Goal: Transaction & Acquisition: Purchase product/service

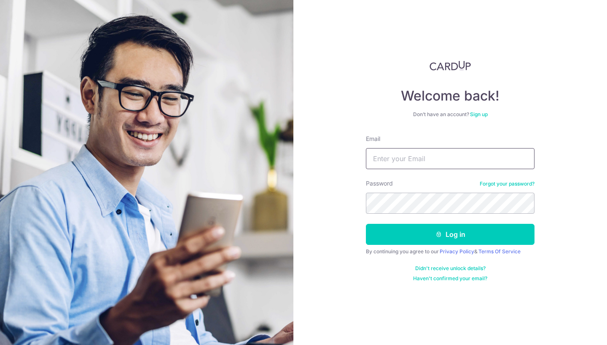
type input "jolene_yeosx@icloud.com"
click at [450, 235] on button "Log in" at bounding box center [450, 234] width 169 height 21
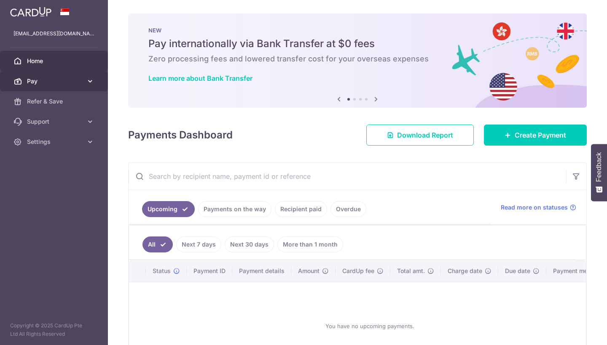
click at [47, 78] on span "Pay" at bounding box center [55, 81] width 56 height 8
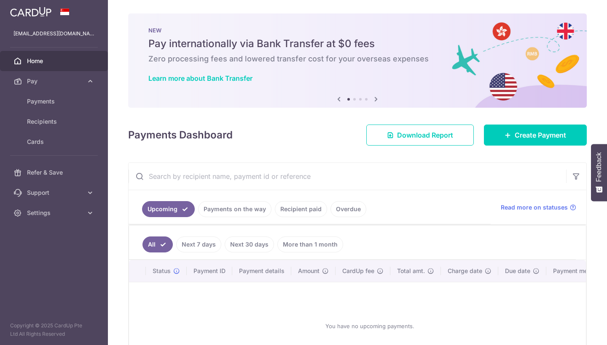
click at [48, 107] on div at bounding box center [306, 174] width 613 height 349
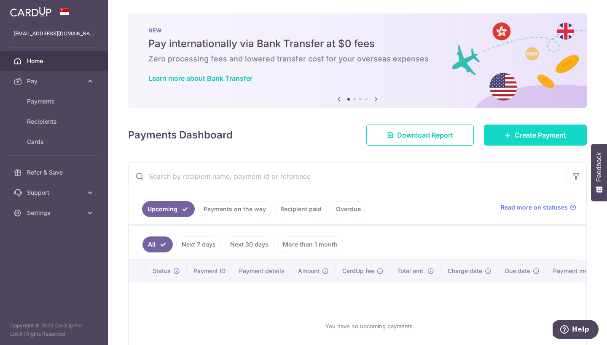
click at [517, 137] on span "Create Payment" at bounding box center [539, 135] width 51 height 10
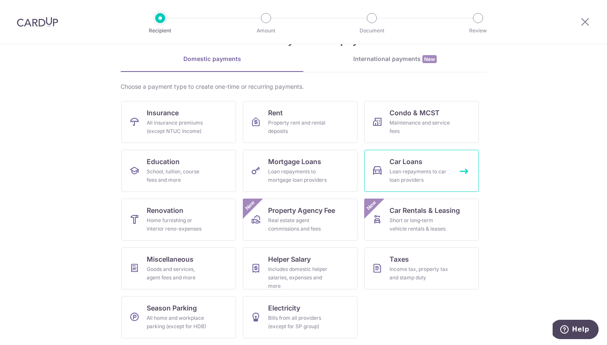
scroll to position [32, 0]
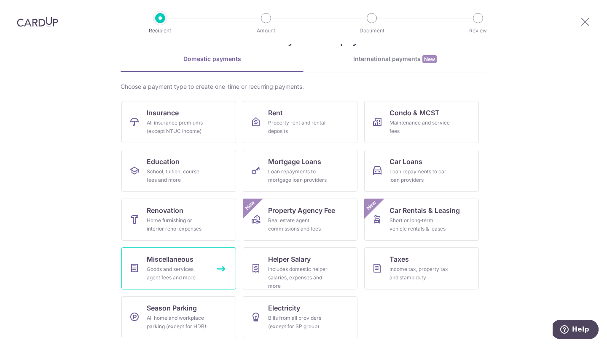
click at [161, 268] on div "Goods and services, agent fees and more" at bounding box center [177, 273] width 61 height 17
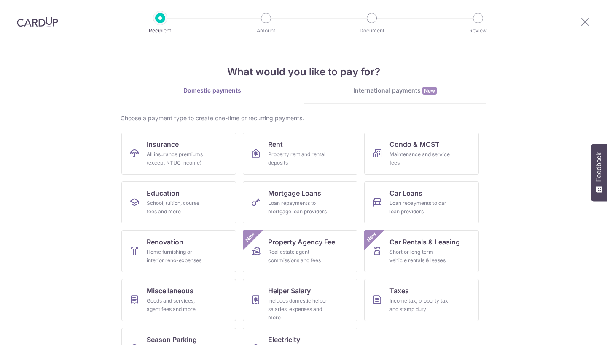
click at [385, 92] on div "International payments New" at bounding box center [394, 90] width 183 height 9
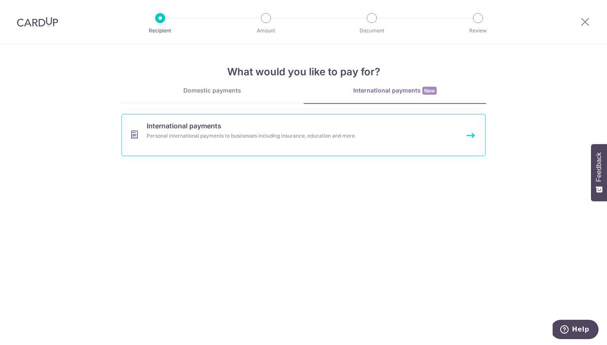
click at [258, 142] on link "International payments Personal international payments to businesses including …" at bounding box center [303, 135] width 364 height 42
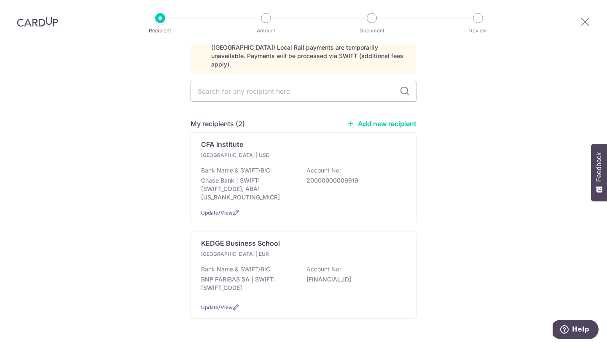
scroll to position [63, 0]
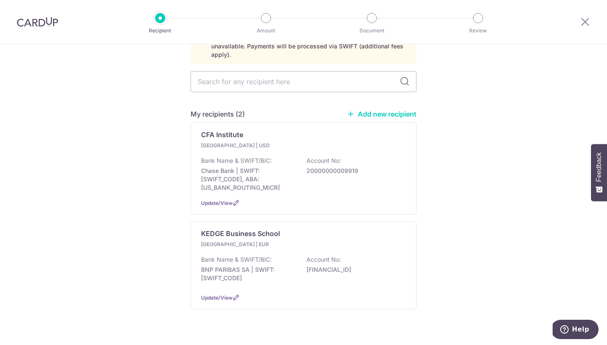
click at [387, 110] on link "Add new recipient" at bounding box center [382, 114] width 70 height 8
select select
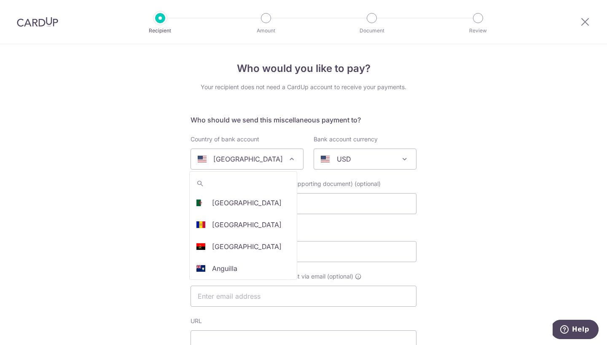
click at [283, 153] on span "United States" at bounding box center [247, 159] width 112 height 20
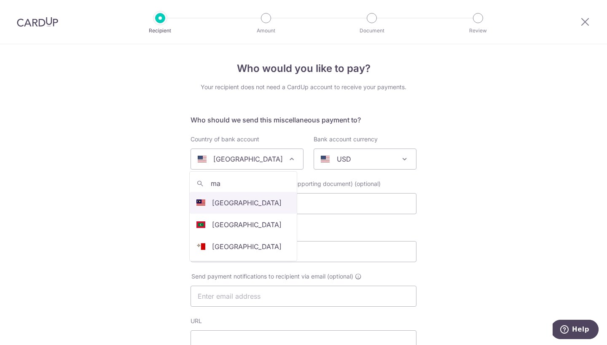
type input "mal"
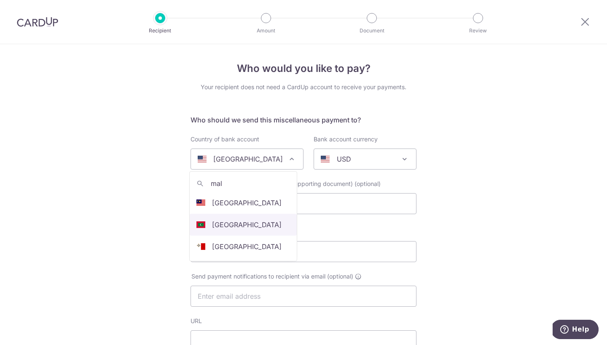
select select "159"
select select "Malaysia"
select select
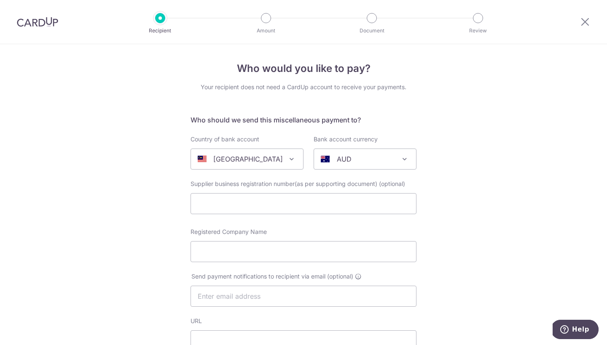
click at [337, 160] on p "AUD" at bounding box center [344, 159] width 15 height 10
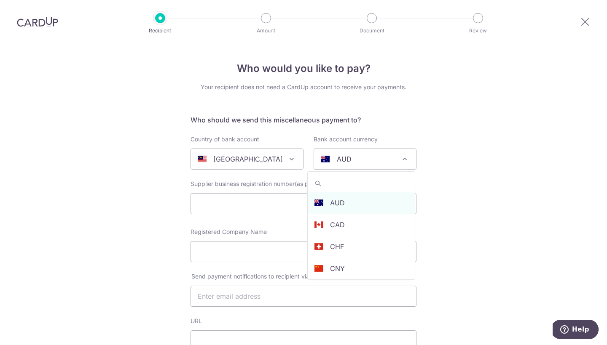
type input ","
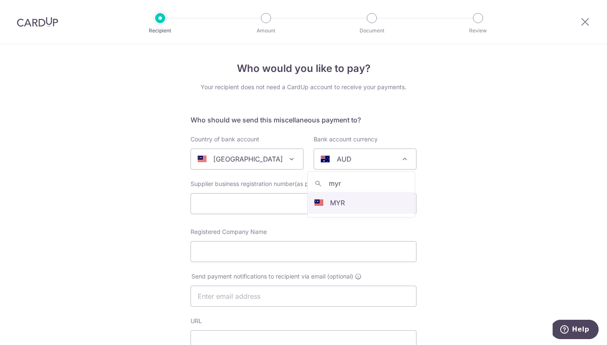
type input "myr"
select select "4"
click at [327, 205] on input "text" at bounding box center [303, 203] width 226 height 21
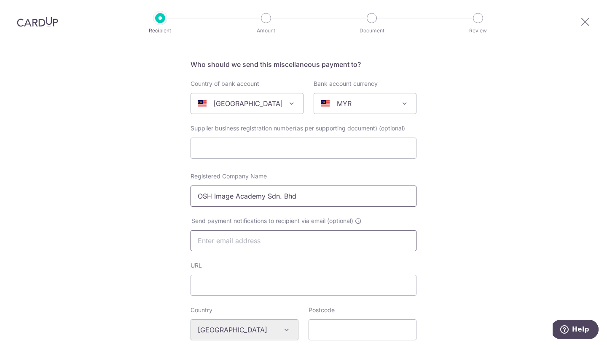
scroll to position [58, 0]
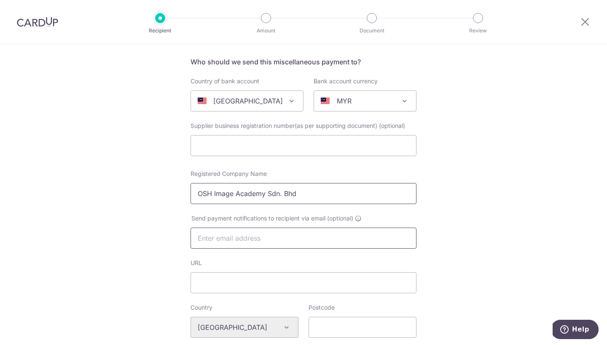
type input "OSH Image Academy Sdn. Bhd"
type input "enquiry@stylebyosh.com"
click at [283, 292] on input "URL" at bounding box center [303, 283] width 226 height 21
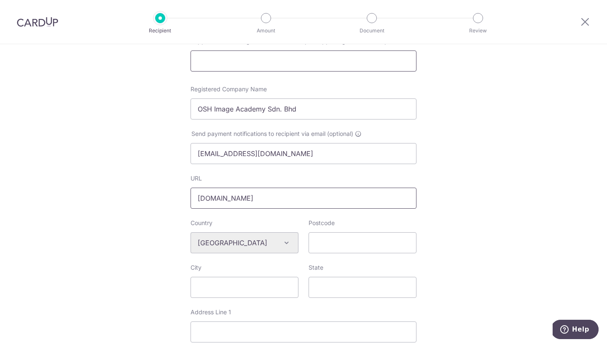
scroll to position [150, 0]
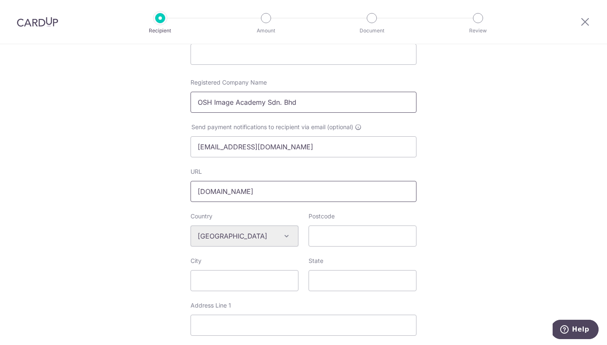
type input "www.stylebyosh.com"
click at [230, 106] on input "OSH Image Academy Sdn. Bhd" at bounding box center [303, 102] width 226 height 21
click at [225, 259] on div "City" at bounding box center [244, 274] width 108 height 35
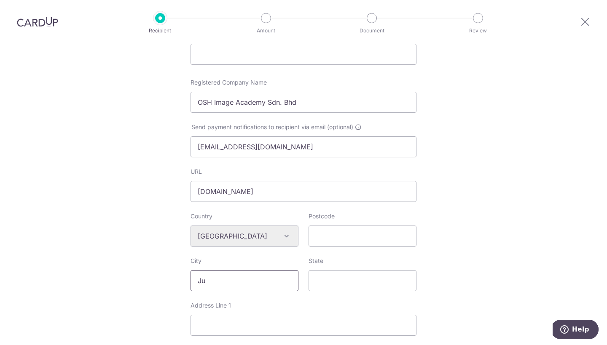
type input "J"
type input "Kuala Lumpur"
paste input "No.6, Jalan Kia Peng, 50450"
click at [265, 324] on input "No.6, Jalan Kia Peng, 50450" at bounding box center [303, 325] width 226 height 21
drag, startPoint x: 264, startPoint y: 327, endPoint x: 330, endPoint y: 327, distance: 66.1
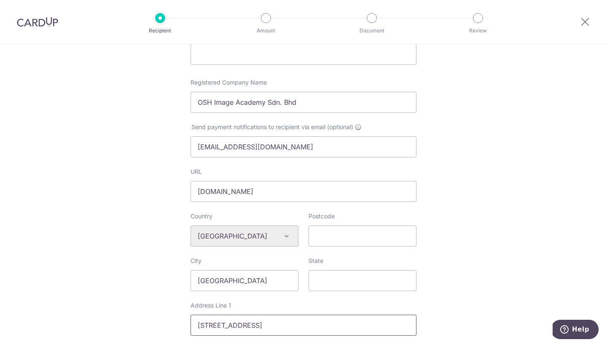
click at [330, 327] on input "No.6, Jalan Kia Peng 50450" at bounding box center [303, 325] width 226 height 21
type input "No.6, Jalan Kia Peng"
paste input "50450"
type input "50450"
drag, startPoint x: 270, startPoint y: 282, endPoint x: 175, endPoint y: 278, distance: 95.3
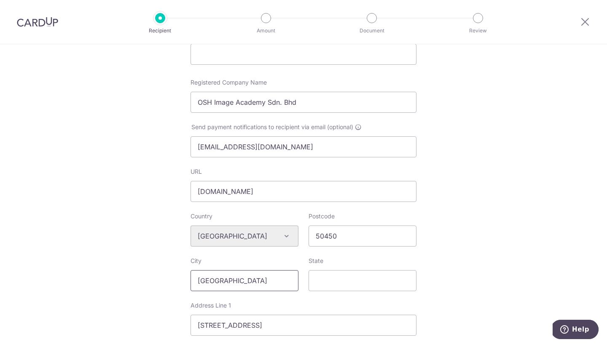
click at [175, 278] on div "Who would you like to pay? Your recipient does not need a CardUp account to rec…" at bounding box center [303, 248] width 607 height 707
paste input "Kuala Lumpur"
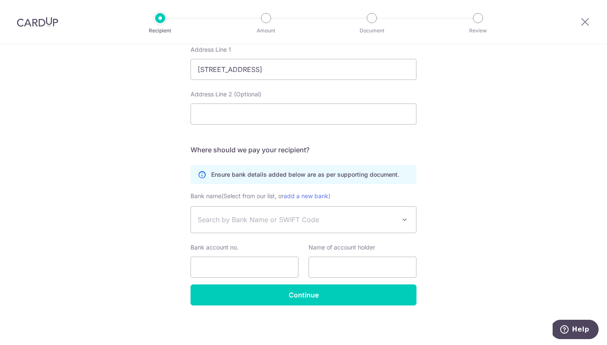
scroll to position [406, 0]
type input "Kuala Lumpur"
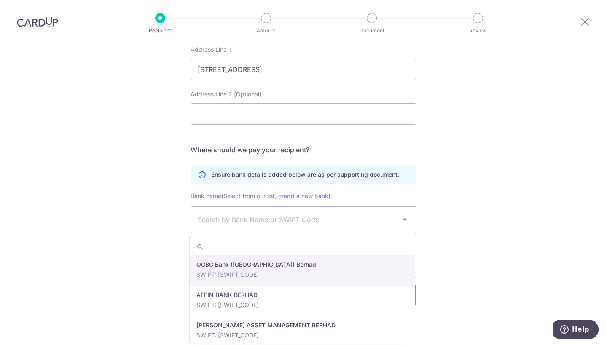
click at [239, 222] on span "Search by Bank Name or SWIFT Code" at bounding box center [297, 220] width 198 height 10
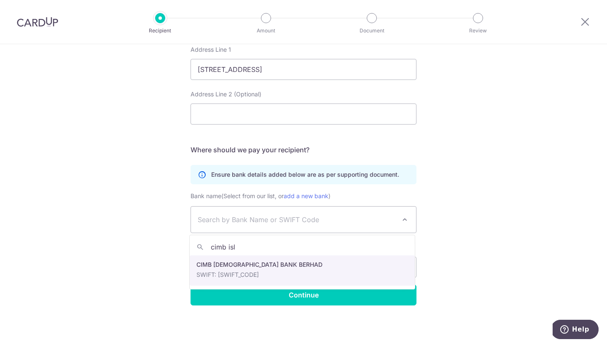
type input "cimb isl"
select select "6795"
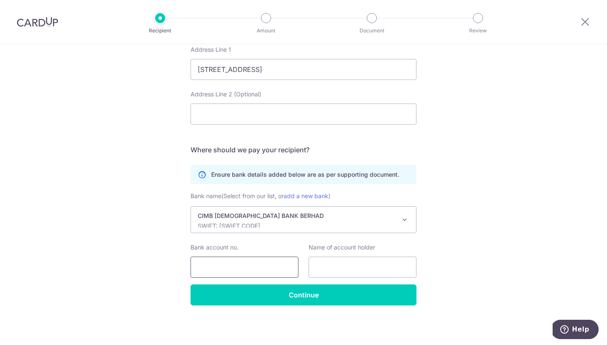
click at [265, 272] on input "Bank account no." at bounding box center [244, 267] width 108 height 21
type input "8606086456"
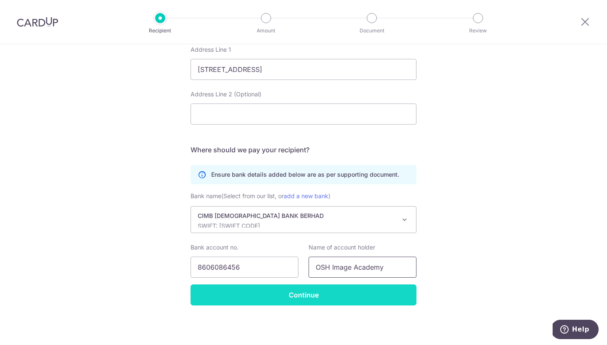
type input "OSH Image Academy"
click at [385, 292] on input "Continue" at bounding box center [303, 295] width 226 height 21
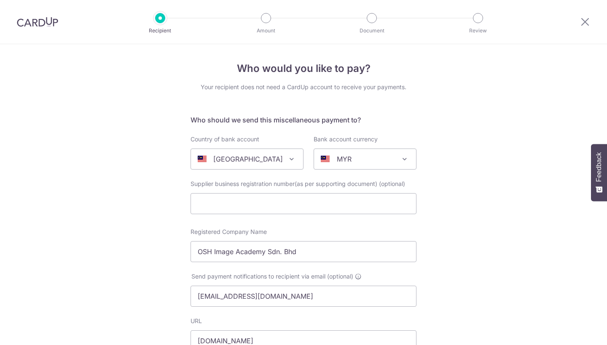
select select "6795"
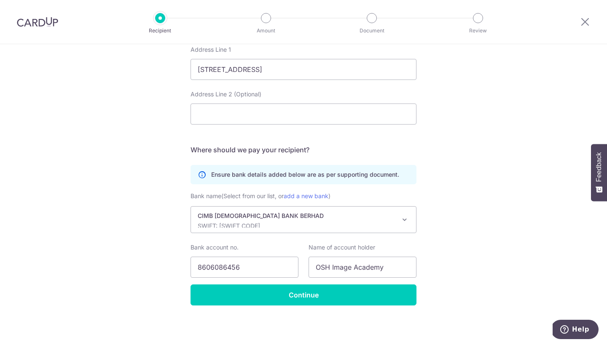
scroll to position [418, 0]
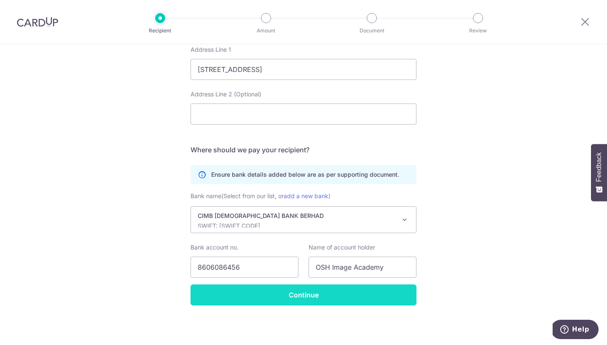
type input "50450"
click at [284, 299] on input "Continue" at bounding box center [303, 295] width 226 height 21
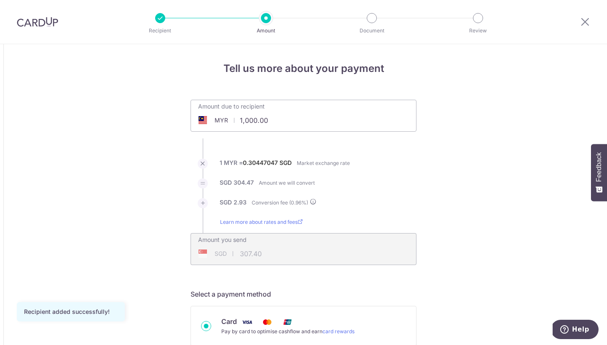
drag, startPoint x: 240, startPoint y: 120, endPoint x: 288, endPoint y: 123, distance: 47.7
click at [288, 123] on input "1,000.00" at bounding box center [256, 120] width 130 height 19
type input "1"
type input "1,960.00"
type input "602.51"
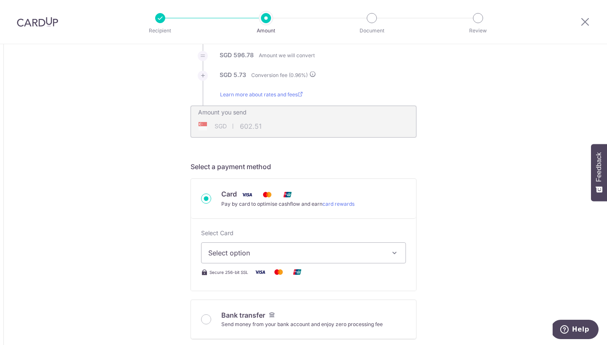
scroll to position [129, 0]
click at [260, 247] on span "Select option" at bounding box center [295, 252] width 175 height 10
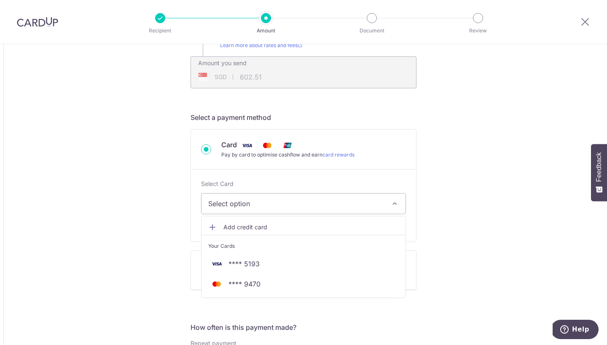
scroll to position [178, 0]
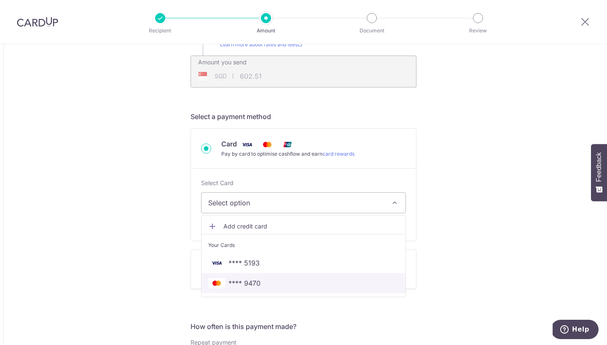
click at [257, 286] on span "**** 9470" at bounding box center [244, 283] width 32 height 10
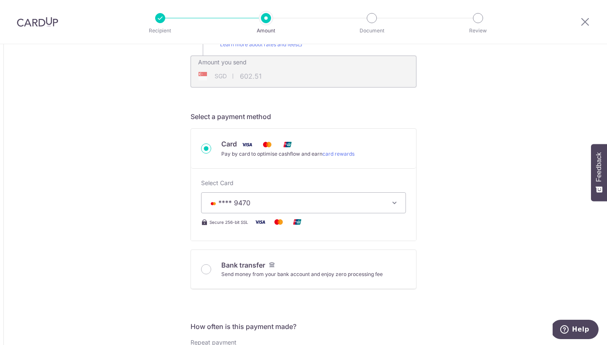
type input "1,960.00"
type input "602.58"
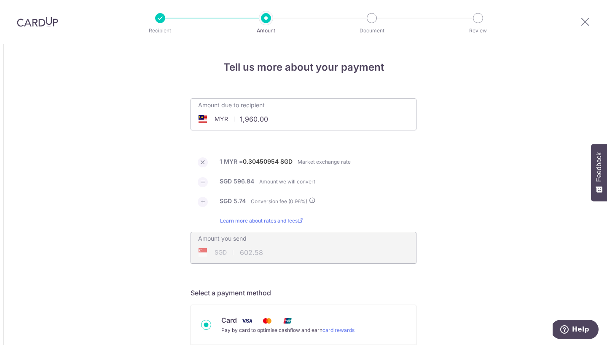
scroll to position [0, 0]
drag, startPoint x: 267, startPoint y: 121, endPoint x: 226, endPoint y: 121, distance: 41.3
click at [226, 121] on div "MYR 1,960.00 1960" at bounding box center [256, 120] width 130 height 19
drag, startPoint x: 237, startPoint y: 122, endPoint x: 281, endPoint y: 121, distance: 43.8
click at [281, 121] on input "1,960.00" at bounding box center [256, 120] width 130 height 19
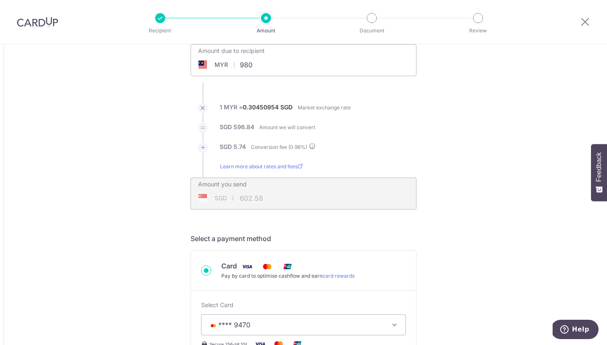
scroll to position [64, 0]
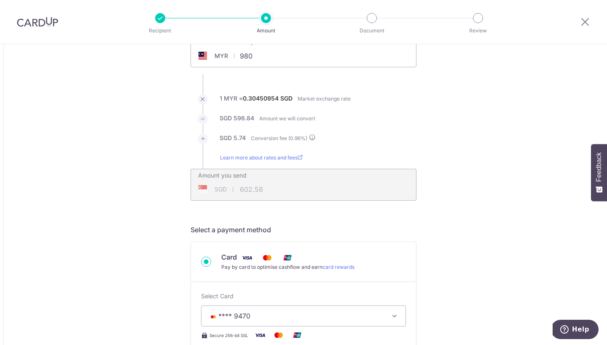
type input "980.00"
type input "301.29"
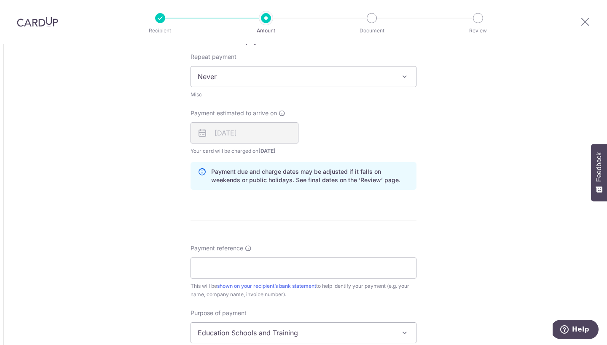
scroll to position [465, 0]
click at [249, 263] on input "Payment reference" at bounding box center [303, 267] width 226 height 21
click at [226, 267] on input "Jolene Yeo 4 Oct Art of Personal St" at bounding box center [303, 267] width 226 height 21
click at [302, 269] on input "Jolene 4 Oct Art of Personal St" at bounding box center [303, 267] width 226 height 21
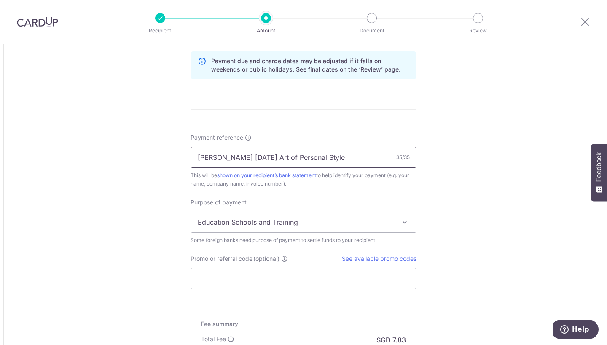
scroll to position [577, 0]
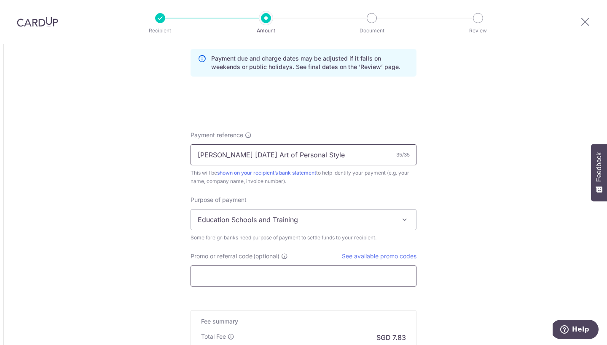
type input "Jolene 4 Oct Art of Personal Style"
click at [242, 283] on input "Promo or referral code (optional)" at bounding box center [303, 276] width 226 height 21
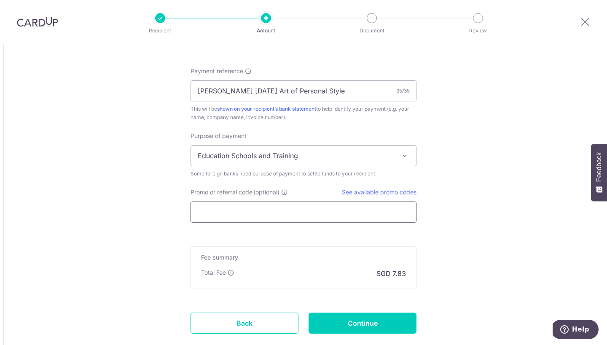
scroll to position [661, 0]
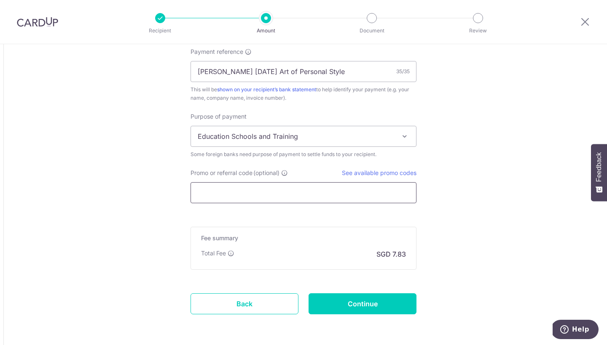
paste input "OFF225"
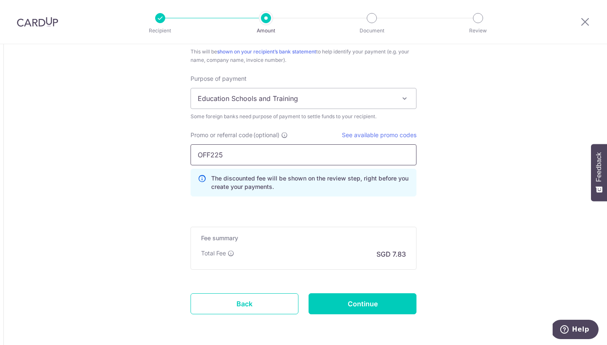
scroll to position [701, 0]
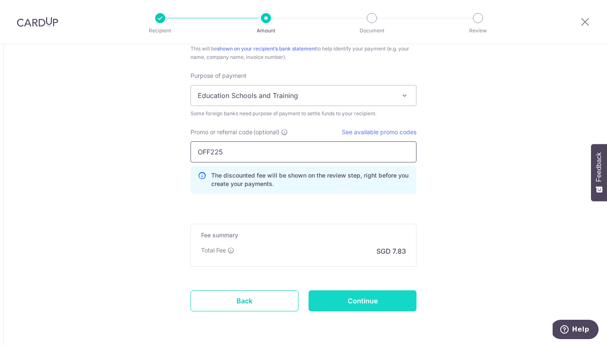
type input "OFF225"
click at [325, 299] on input "Continue" at bounding box center [362, 301] width 108 height 21
type input "Create Schedule"
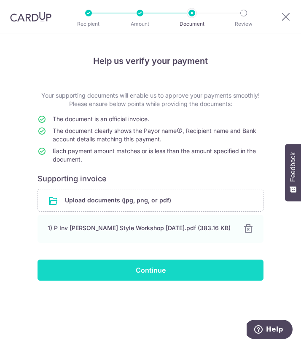
click at [173, 273] on input "Continue" at bounding box center [150, 270] width 226 height 21
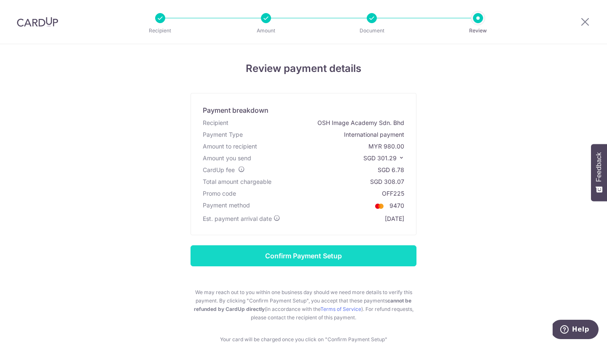
click at [265, 263] on input "Confirm Payment Setup" at bounding box center [303, 256] width 226 height 21
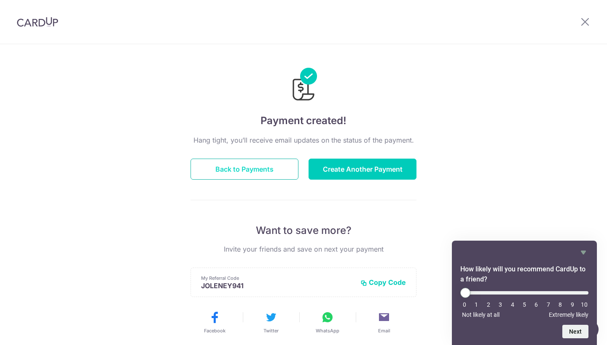
click at [263, 179] on button "Back to Payments" at bounding box center [244, 169] width 108 height 21
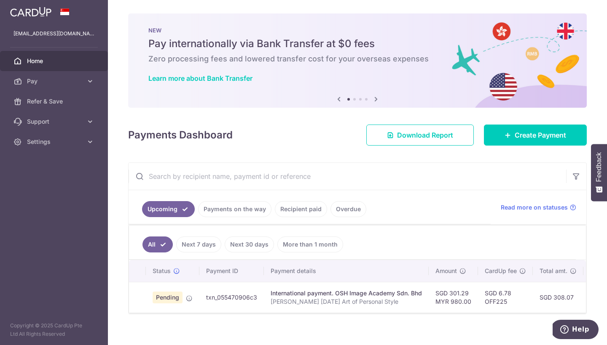
scroll to position [2, 0]
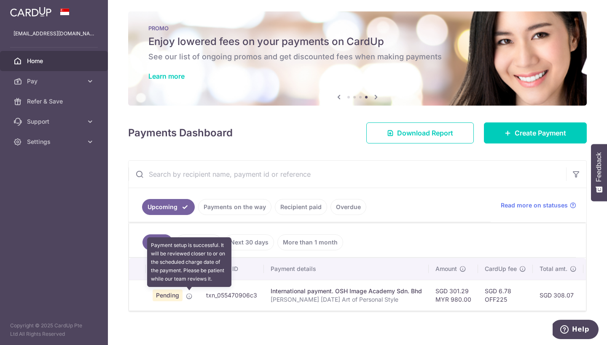
click at [189, 296] on icon at bounding box center [189, 296] width 7 height 7
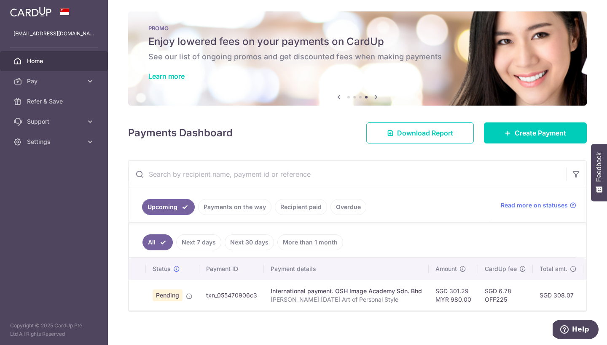
click at [165, 295] on span "Pending" at bounding box center [168, 296] width 30 height 12
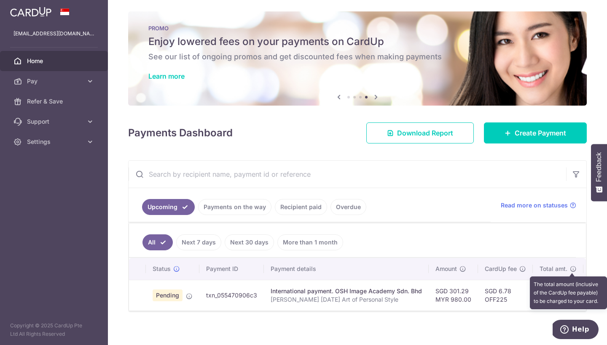
click at [573, 268] on icon at bounding box center [573, 269] width 7 height 7
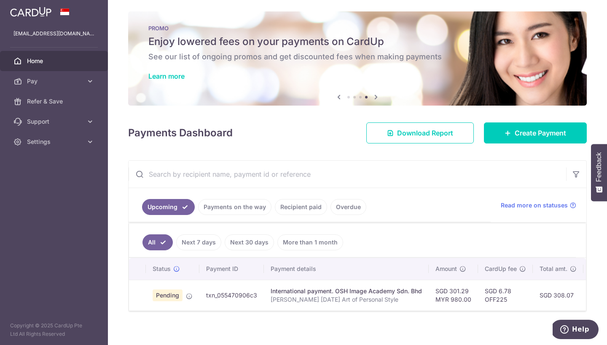
click at [177, 291] on span "Pending" at bounding box center [168, 296] width 30 height 12
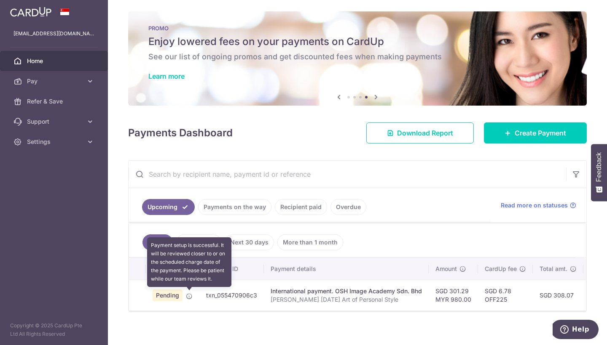
click at [193, 295] on td "Pending Payment setup is successful. It will be reviewed closer to or on the sc…" at bounding box center [173, 295] width 54 height 31
click at [188, 295] on icon at bounding box center [189, 296] width 7 height 7
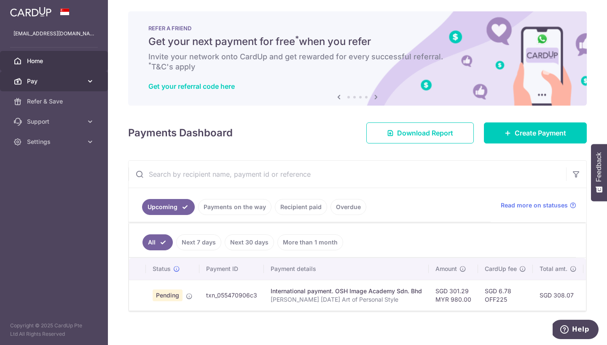
click at [65, 84] on span "Pay" at bounding box center [55, 81] width 56 height 8
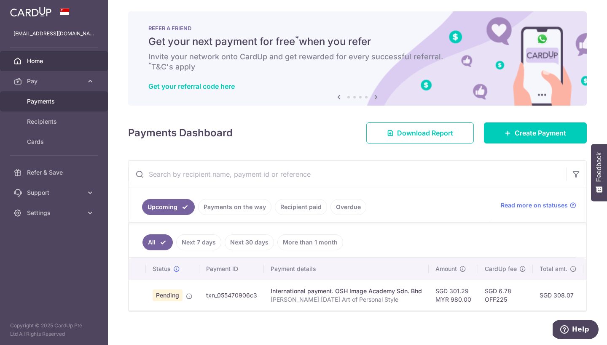
click at [64, 109] on link "Payments" at bounding box center [54, 101] width 108 height 20
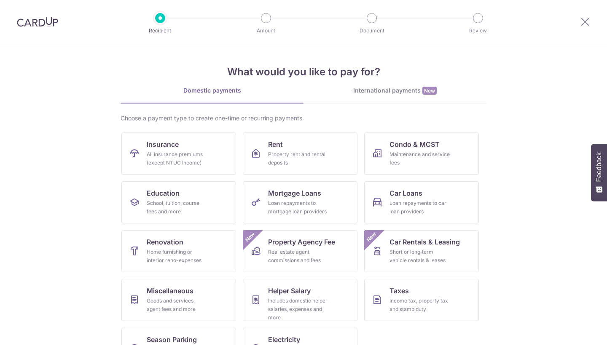
scroll to position [32, 0]
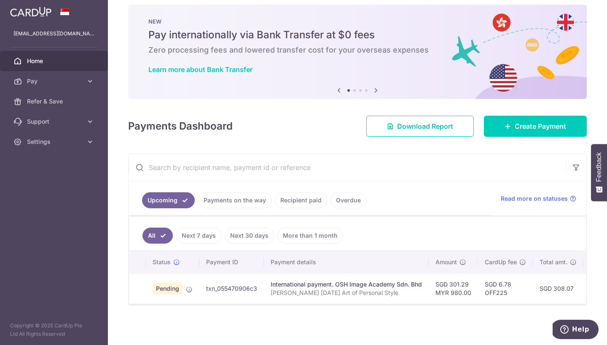
scroll to position [11, 0]
click at [63, 81] on span "Pay" at bounding box center [55, 81] width 56 height 8
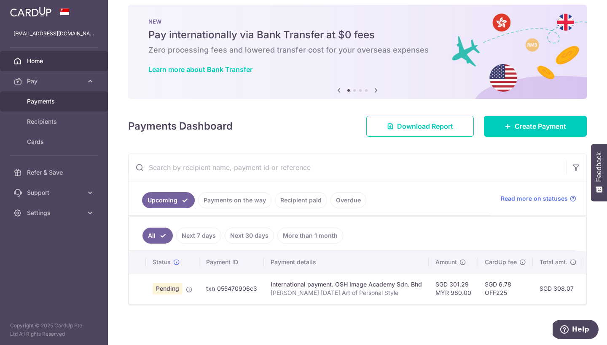
click at [64, 100] on span "Payments" at bounding box center [55, 101] width 56 height 8
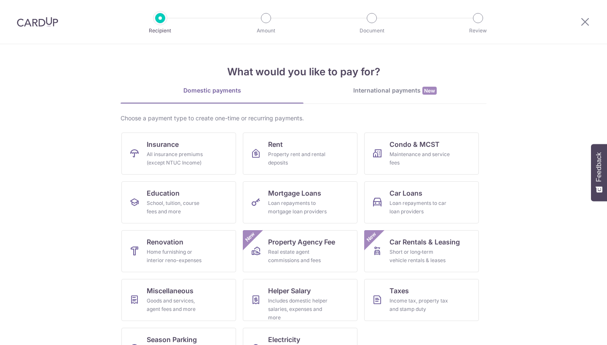
click at [367, 94] on div "International payments New" at bounding box center [394, 90] width 183 height 9
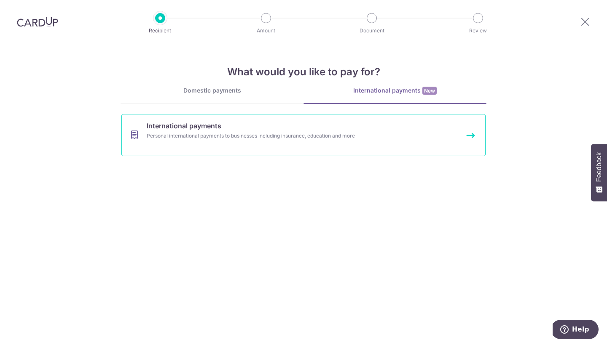
click at [283, 152] on link "International payments Personal international payments to businesses including …" at bounding box center [303, 135] width 364 height 42
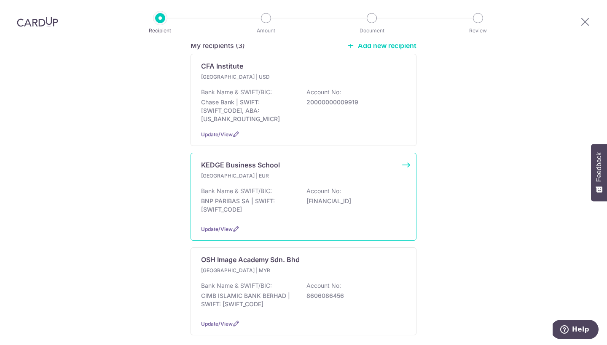
scroll to position [165, 0]
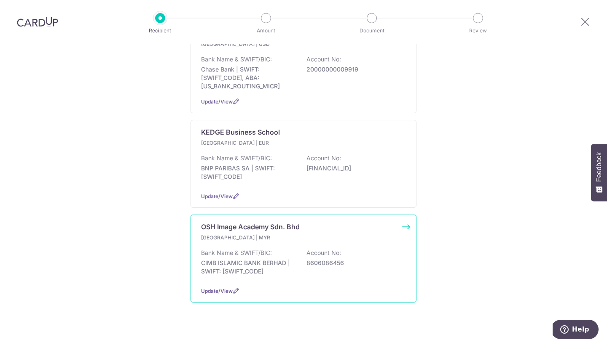
click at [268, 276] on div "OSH Image Academy Sdn. Bhd [GEOGRAPHIC_DATA] | MYR Bank Name & SWIFT/BIC: CIMB …" at bounding box center [303, 259] width 226 height 88
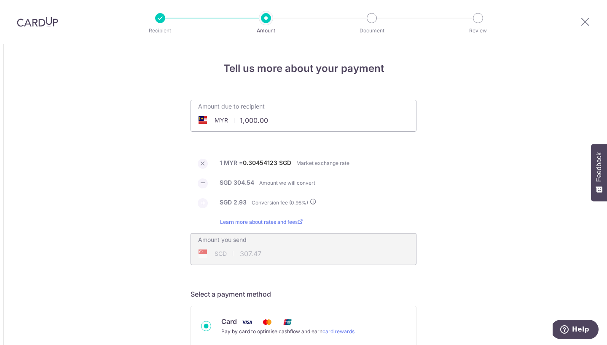
drag, startPoint x: 239, startPoint y: 120, endPoint x: 319, endPoint y: 118, distance: 80.1
click at [319, 118] on div "Amount due to recipient MYR 1,000.00 1000" at bounding box center [303, 110] width 225 height 20
click at [359, 225] on li "Learn more about rates and fees" at bounding box center [303, 225] width 226 height 15
type input "980.00"
type input "301.32"
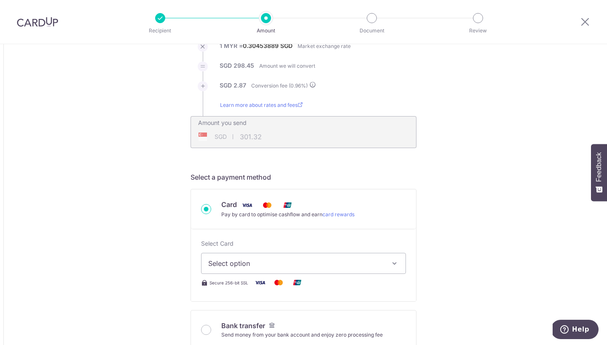
scroll to position [131, 0]
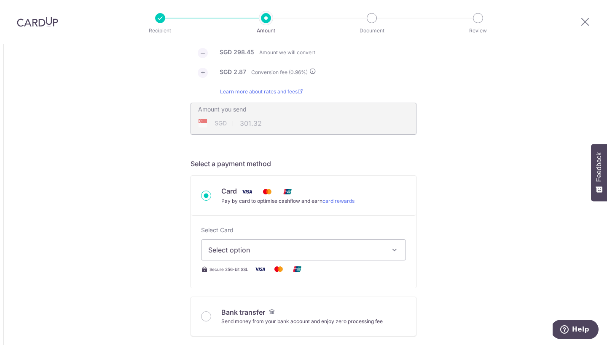
click at [309, 252] on span "Select option" at bounding box center [295, 250] width 175 height 10
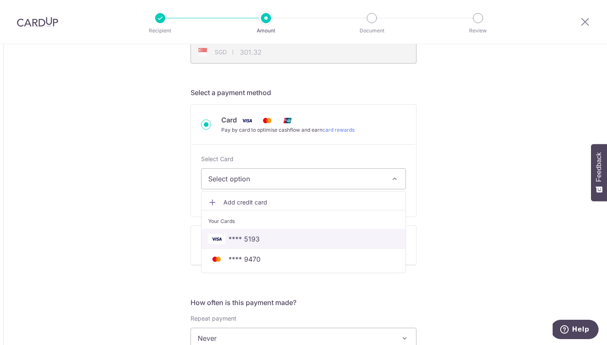
scroll to position [202, 0]
click at [256, 240] on span "**** 5193" at bounding box center [243, 239] width 31 height 10
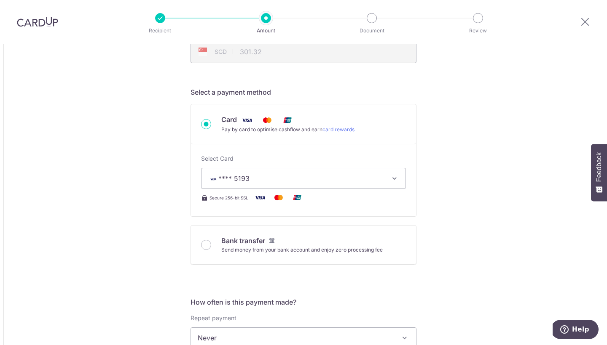
type input "980.00"
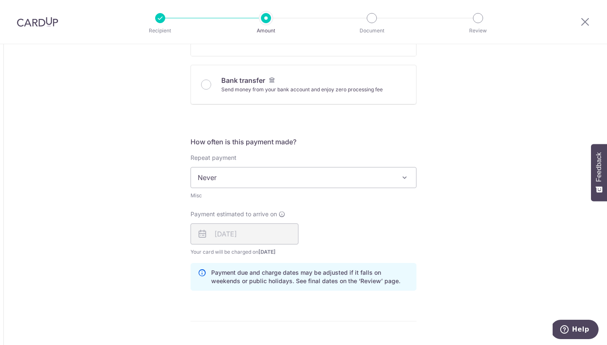
scroll to position [486, 0]
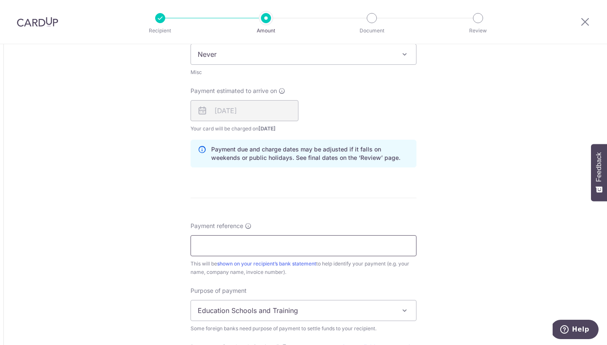
click at [246, 251] on input "Payment reference" at bounding box center [303, 246] width 226 height 21
click at [220, 244] on input "Jolene 05 Oct Personal Colour" at bounding box center [303, 246] width 226 height 21
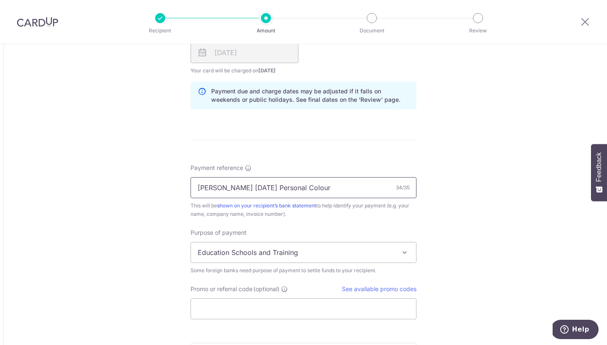
scroll to position [549, 0]
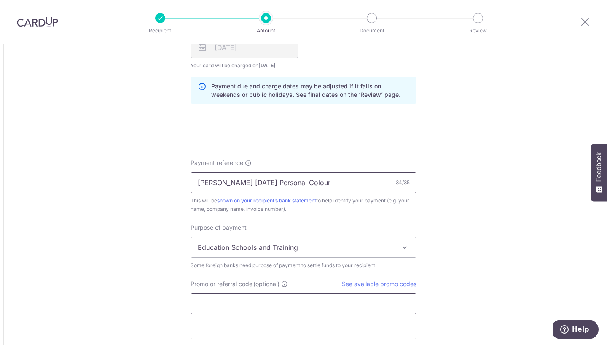
type input "Jolene Yeo 05 Oct Personal Colour"
click at [238, 296] on input "Promo or referral code (optional)" at bounding box center [303, 304] width 226 height 21
paste input "GLOBE185"
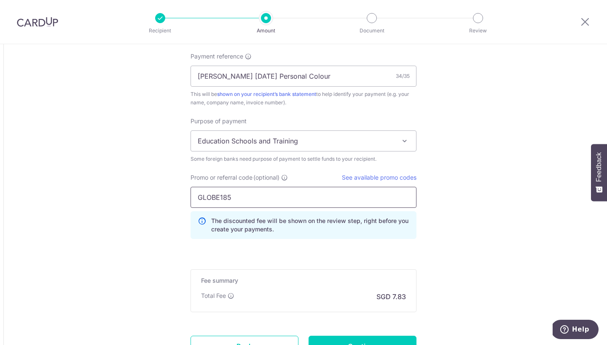
scroll to position [687, 0]
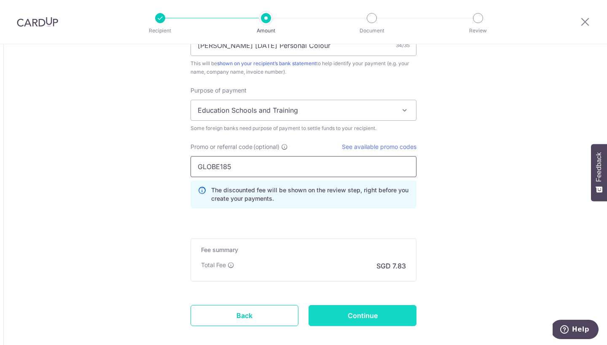
type input "GLOBE185"
click at [357, 320] on input "Continue" at bounding box center [362, 315] width 108 height 21
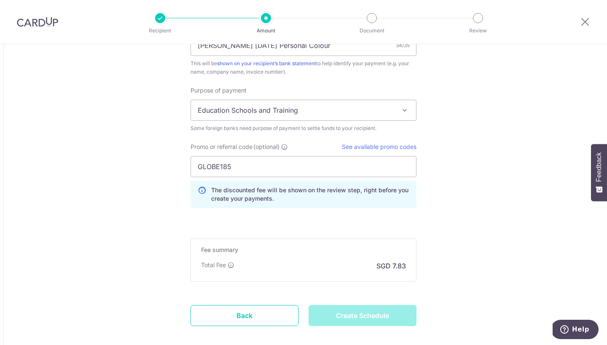
type input "Create Schedule"
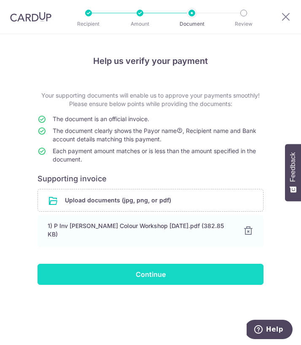
click at [156, 268] on input "Continue" at bounding box center [150, 274] width 226 height 21
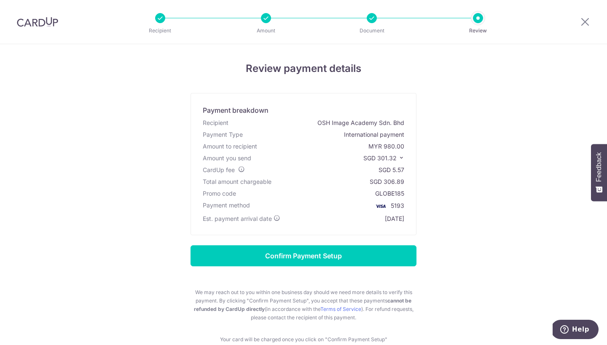
click at [376, 156] on icon at bounding box center [401, 158] width 6 height 6
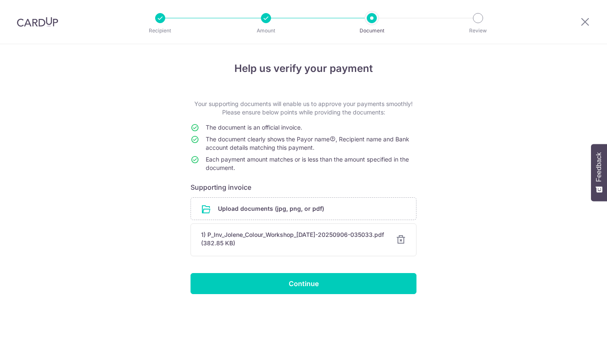
click at [38, 21] on img at bounding box center [37, 22] width 41 height 10
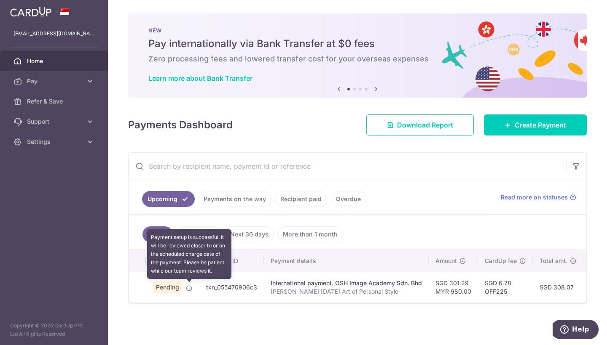
click at [188, 288] on icon at bounding box center [189, 288] width 7 height 7
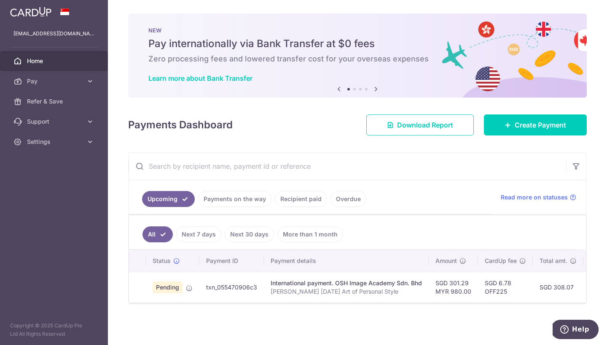
click at [584, 327] on span "Help" at bounding box center [580, 330] width 17 height 8
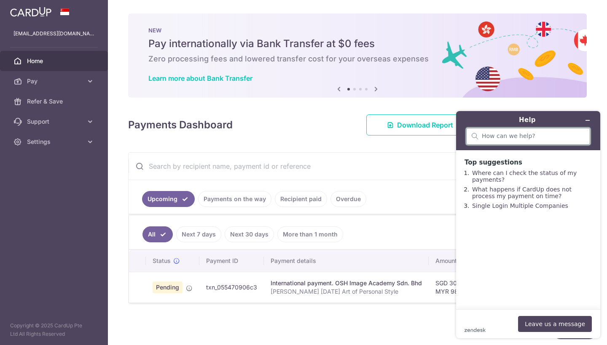
click at [493, 136] on input "search" at bounding box center [533, 137] width 103 height 8
type input "d"
type input "cancel payment"
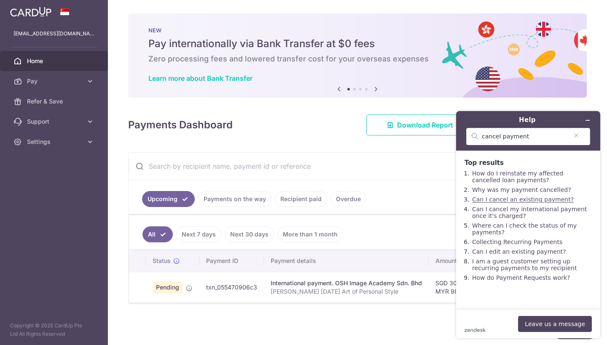
click at [508, 203] on link "Can I cancel an existing payment?" at bounding box center [523, 199] width 102 height 7
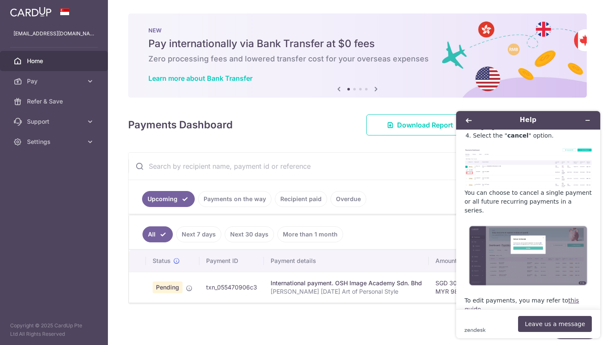
scroll to position [175, 0]
click at [586, 123] on icon "Minimise widget" at bounding box center [587, 121] width 6 height 6
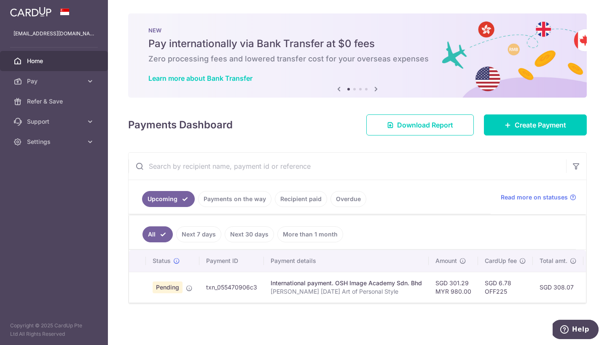
click at [571, 327] on span "Help" at bounding box center [566, 330] width 12 height 8
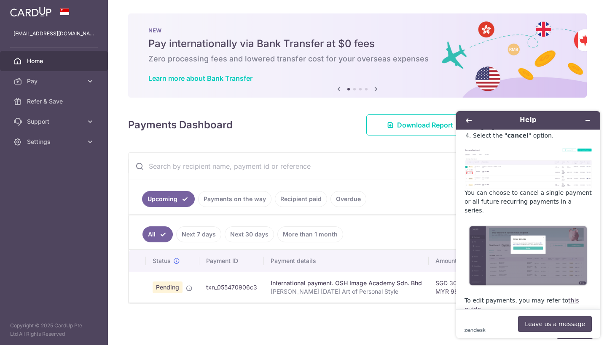
click at [548, 318] on button "Leave us a message" at bounding box center [555, 324] width 74 height 16
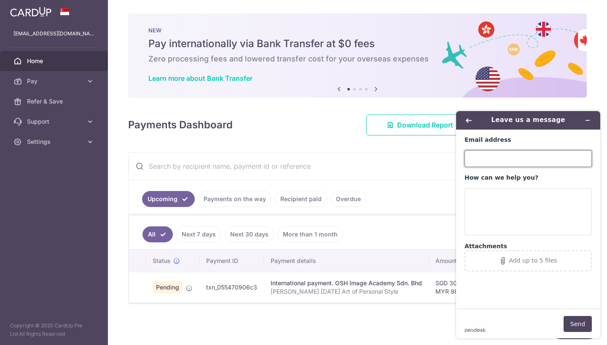
click at [496, 163] on input "Email address" at bounding box center [527, 158] width 127 height 17
type input "[EMAIL_ADDRESS][DOMAIN_NAME]"
drag, startPoint x: 203, startPoint y: 289, endPoint x: 257, endPoint y: 289, distance: 53.9
click at [257, 289] on td "txn_055470906c3" at bounding box center [231, 287] width 64 height 31
copy td "txn_055470906c3"
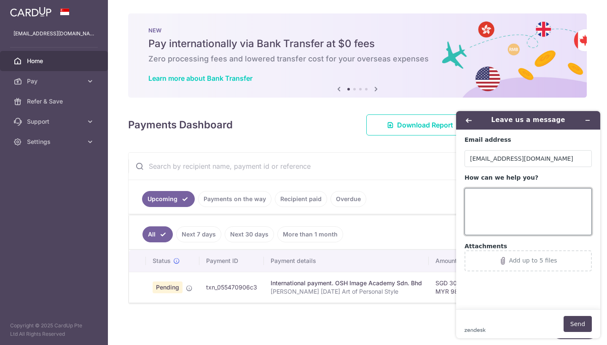
click at [495, 213] on textarea "How can we help you?" at bounding box center [527, 211] width 127 height 47
paste textarea "txn_055470906c3"
type textarea "Hi is it possible to cancel payment txn_055470906c3? I used the wrong card to p…"
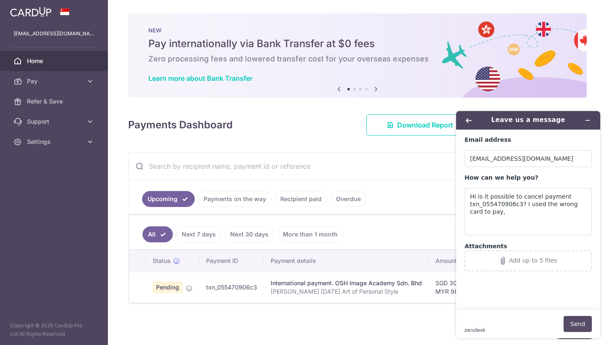
click at [572, 324] on button "Send" at bounding box center [577, 324] width 28 height 16
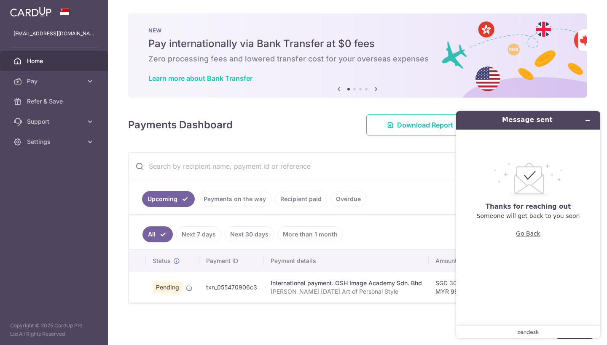
click at [532, 234] on button "Go Back" at bounding box center [528, 234] width 24 height 16
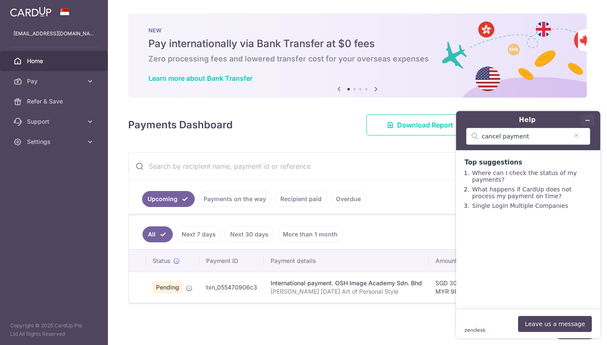
click at [587, 120] on icon "Minimise widget" at bounding box center [587, 121] width 6 height 6
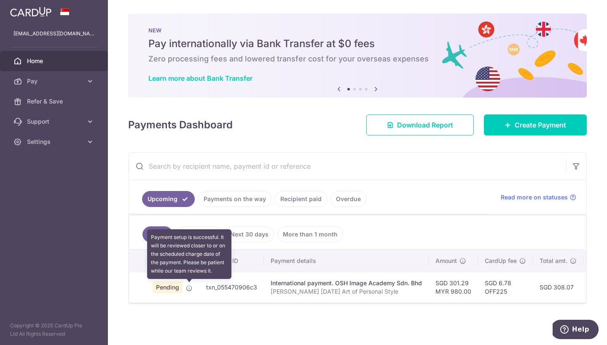
click at [188, 289] on icon at bounding box center [189, 288] width 7 height 7
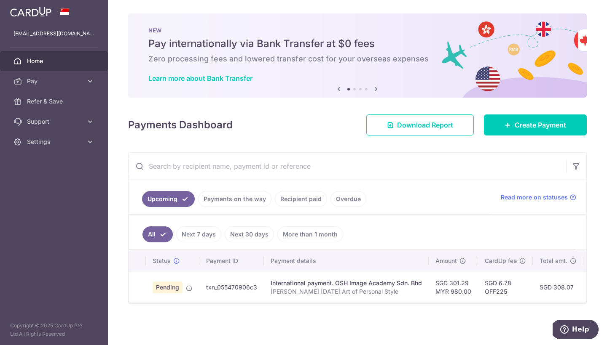
click at [568, 331] on icon "Help" at bounding box center [564, 330] width 8 height 8
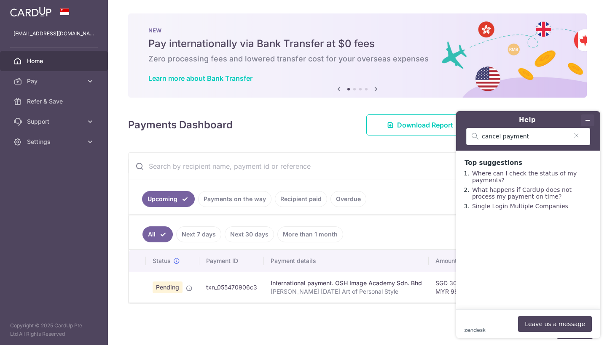
click at [590, 120] on icon "Minimise widget" at bounding box center [587, 121] width 6 height 6
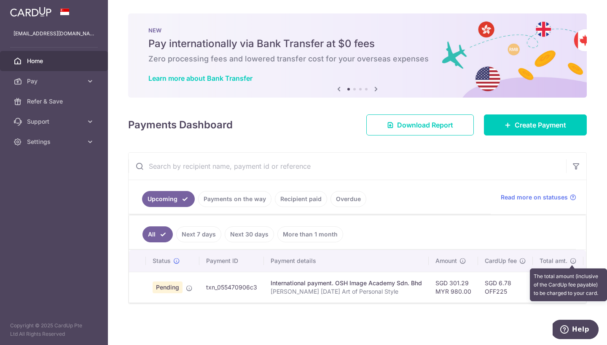
click at [574, 258] on icon at bounding box center [573, 261] width 7 height 7
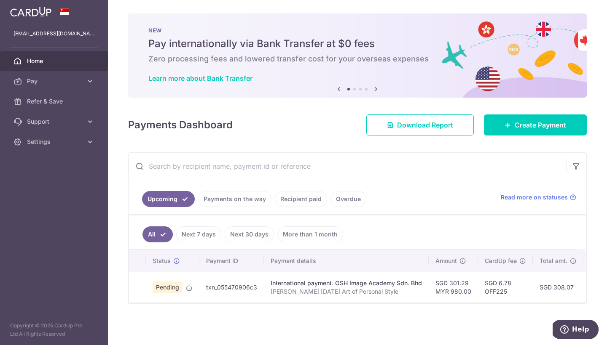
click at [577, 330] on span "Help" at bounding box center [580, 330] width 17 height 8
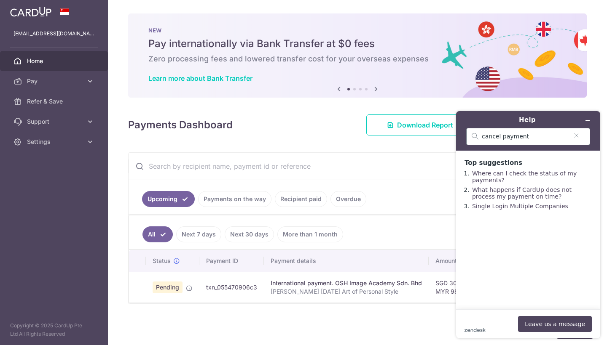
click at [514, 132] on div "cancel payment" at bounding box center [528, 136] width 124 height 17
click at [532, 137] on input "cancel payment" at bounding box center [525, 137] width 86 height 8
type input "cancel payment"
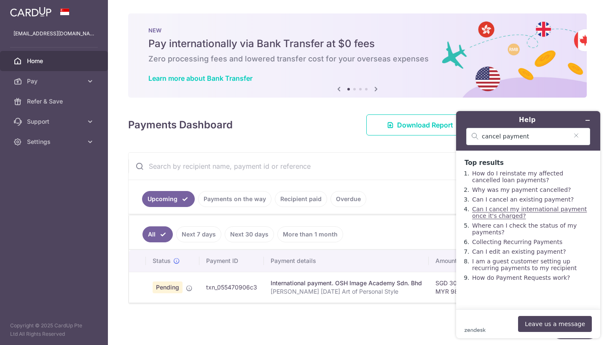
click at [519, 212] on link "Can I cancel my international payment once it's charged?" at bounding box center [529, 212] width 115 height 13
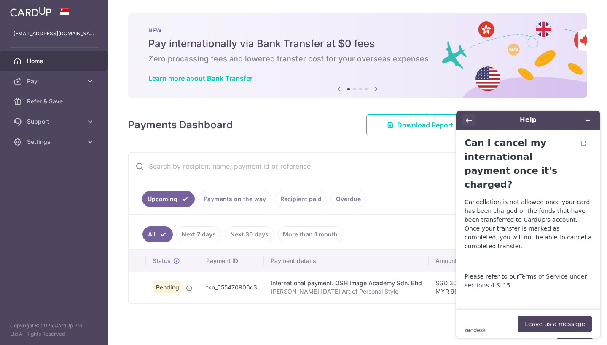
click at [467, 122] on icon "Back" at bounding box center [469, 120] width 6 height 5
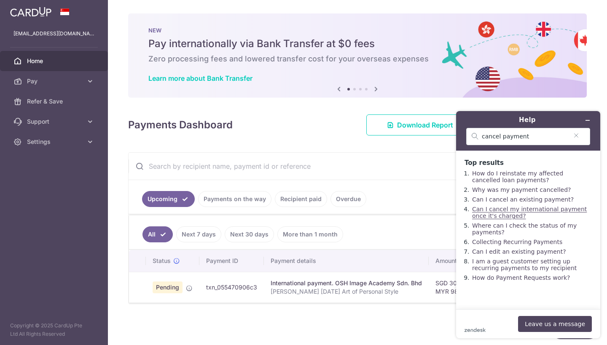
click at [548, 213] on link "Can I cancel my international payment once it's charged?" at bounding box center [529, 212] width 115 height 13
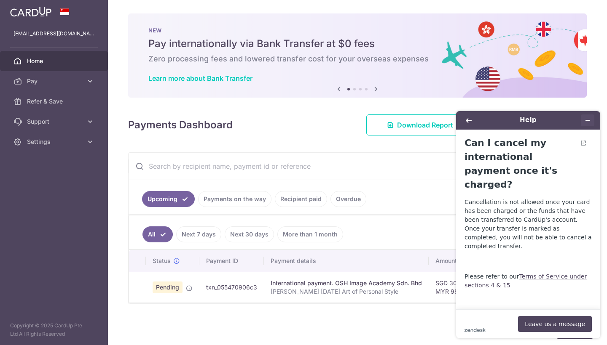
click at [590, 121] on button "Minimise widget" at bounding box center [587, 121] width 13 height 12
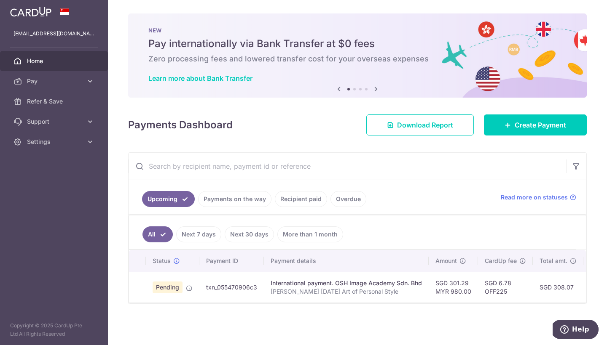
scroll to position [1, 0]
click at [574, 328] on span "Help" at bounding box center [580, 330] width 17 height 8
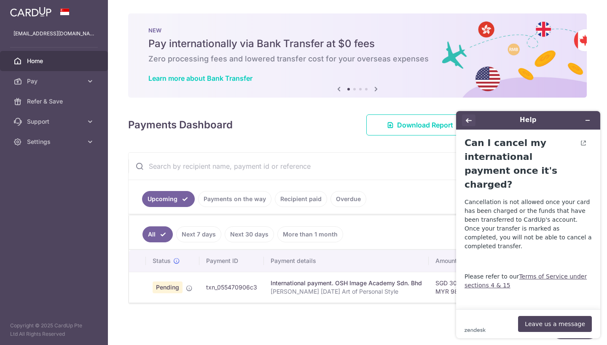
click at [469, 120] on icon "Back" at bounding box center [469, 121] width 6 height 6
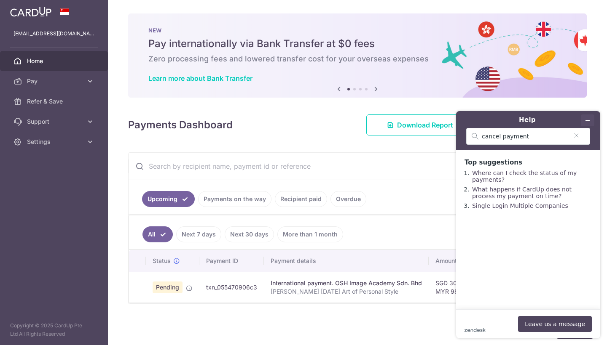
click at [590, 119] on icon "Minimise widget" at bounding box center [587, 121] width 6 height 6
